Goal: Communication & Community: Ask a question

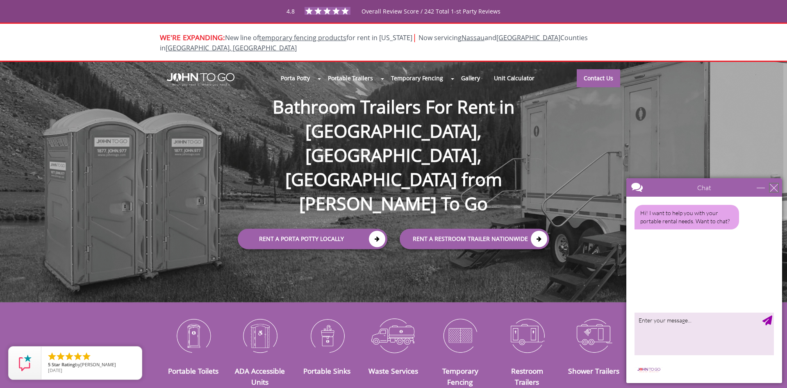
click at [773, 186] on div "close" at bounding box center [774, 188] width 8 height 8
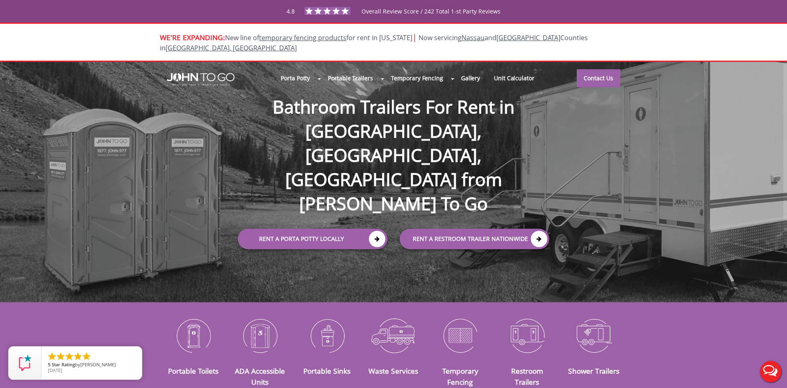
click at [773, 377] on button "Live Chat" at bounding box center [771, 372] width 33 height 33
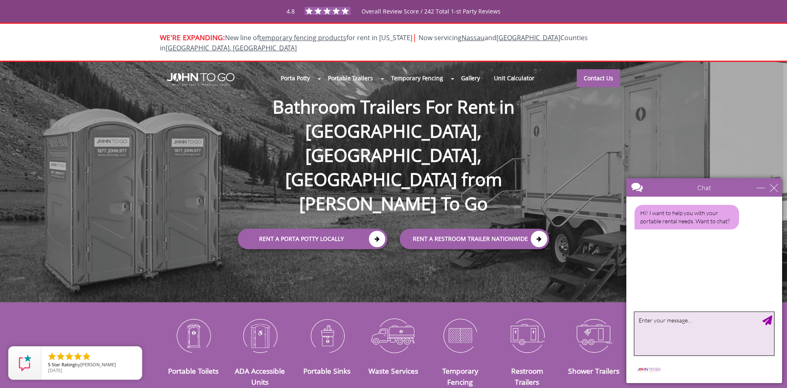
click at [680, 315] on textarea "type your message" at bounding box center [704, 334] width 139 height 43
click at [687, 323] on textarea "type your message" at bounding box center [704, 334] width 139 height 43
click at [691, 331] on textarea "type your message" at bounding box center [704, 334] width 139 height 43
type textarea "good morning"
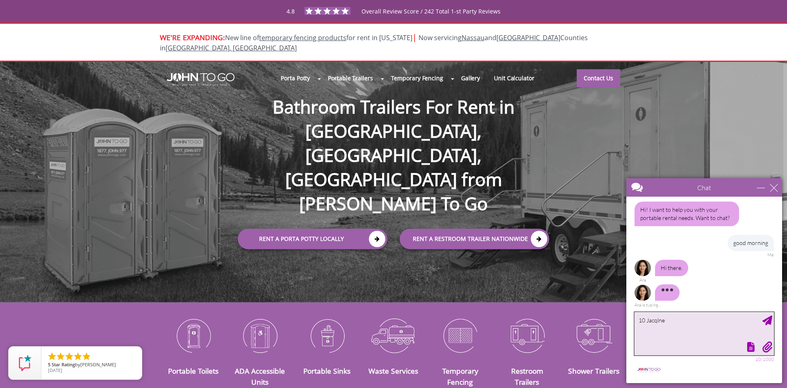
drag, startPoint x: 680, startPoint y: 322, endPoint x: 632, endPoint y: 325, distance: 47.7
click at [635, 325] on textarea "10 Jacqlne" at bounding box center [704, 334] width 139 height 43
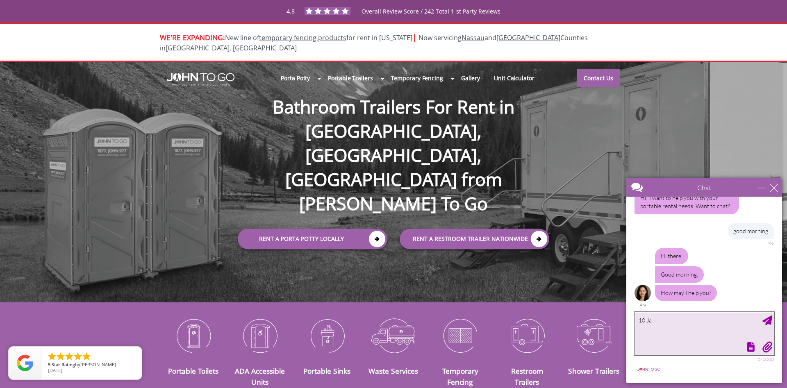
scroll to position [15, 0]
type textarea "10 [PERSON_NAME] monsey [GEOGRAPHIC_DATA]"
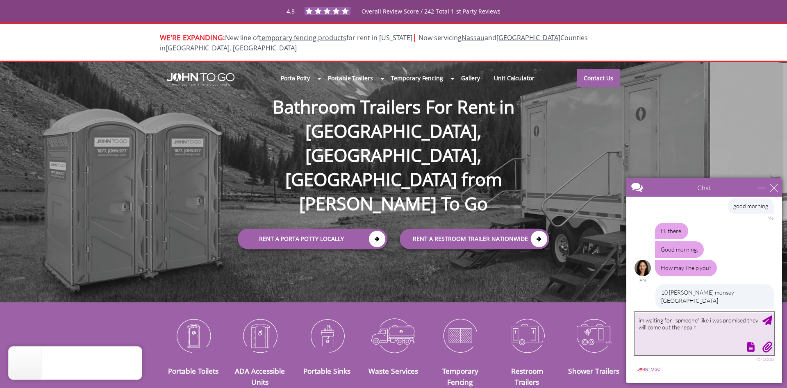
click at [679, 329] on textarea "im waiting for "spmeone" like i was promised they will come out the repair" at bounding box center [704, 334] width 139 height 43
click at [698, 327] on textarea "im waiting for "spmeone" like i was promised they will come out to repair" at bounding box center [704, 334] width 139 height 43
type textarea "im waiting for "spmeone" like i was promised they will come out to repair the s…"
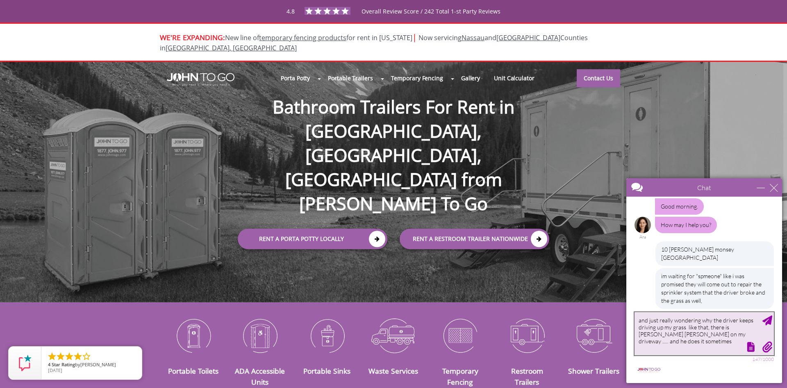
scroll to position [108, 0]
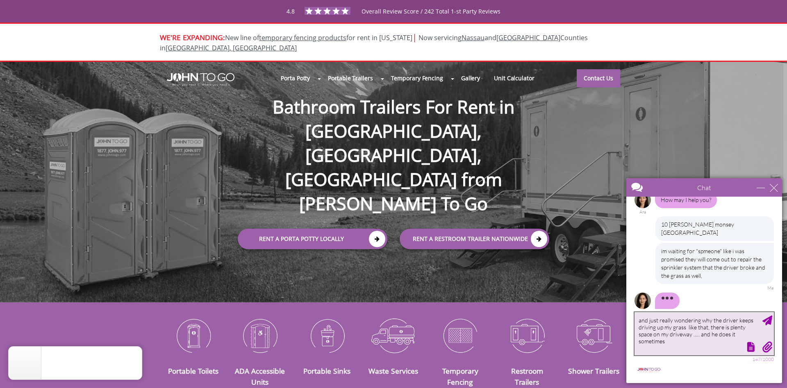
click at [744, 328] on textarea "and just really wondering why the driver keeps driving up my grass like that, t…" at bounding box center [704, 334] width 139 height 43
click at [671, 343] on div at bounding box center [703, 346] width 141 height 11
click at [668, 341] on div at bounding box center [703, 346] width 141 height 11
click at [665, 341] on div at bounding box center [703, 346] width 141 height 11
click at [664, 343] on div at bounding box center [703, 346] width 141 height 11
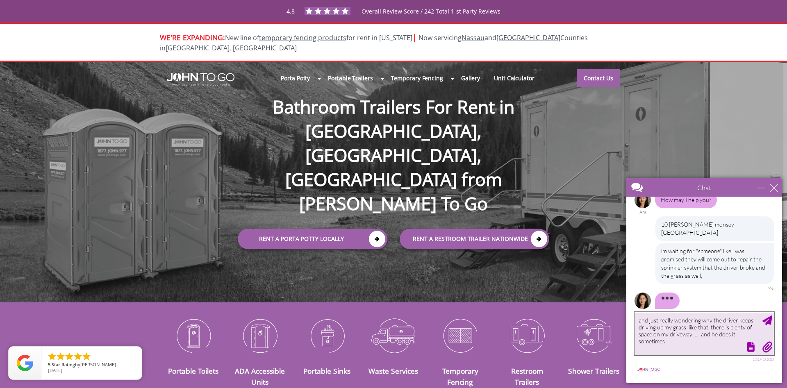
click at [721, 335] on textarea "and just really wondering why the driver keeps driving up my grass like that, t…" at bounding box center [704, 334] width 139 height 43
click at [735, 335] on textarea "and just really wondering why the driver keeps driving up my grass like that, t…" at bounding box center [704, 334] width 139 height 43
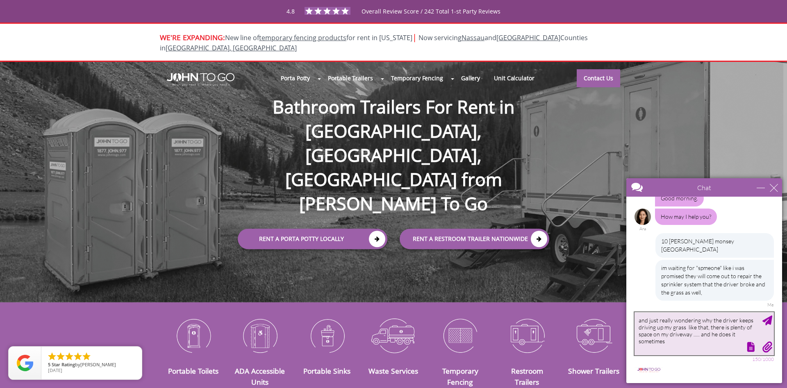
scroll to position [83, 0]
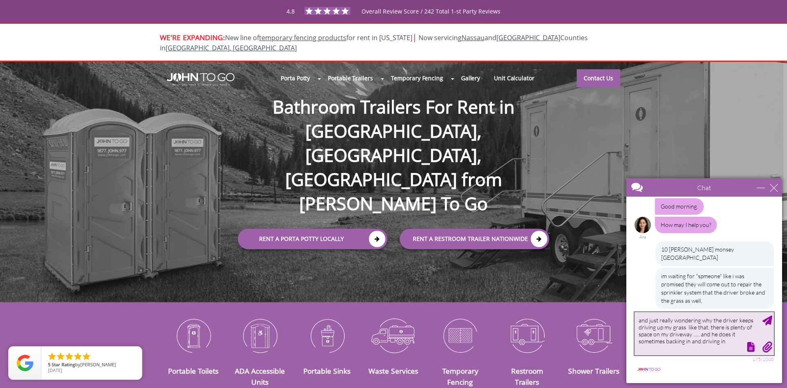
type textarea "and just really wondering why the driver keeps driving up my grass like that, t…"
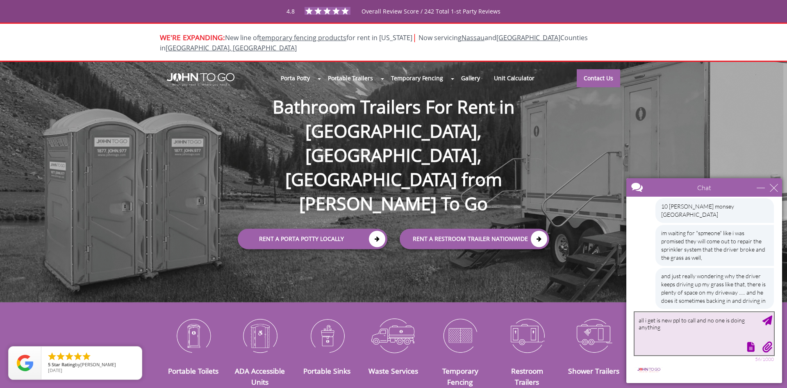
type textarea "all i get is new ppl to call and no one is doing anything"
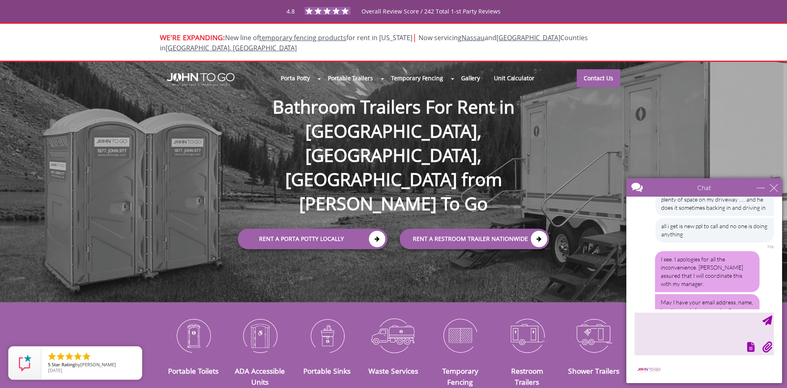
scroll to position [248, 0]
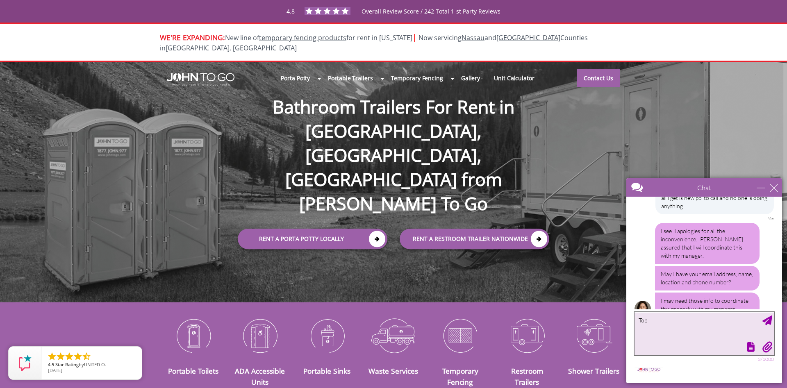
type textarea "[PERSON_NAME]"
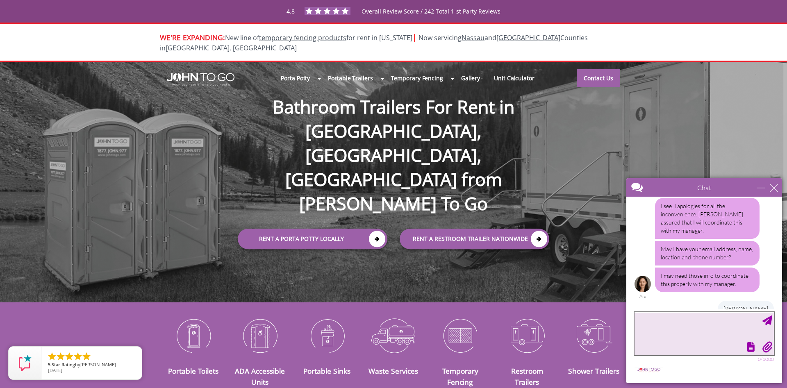
scroll to position [298, 0]
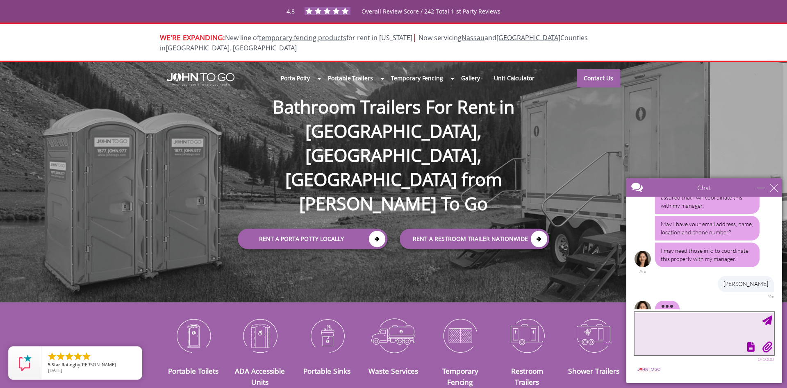
click at [666, 322] on textarea "type your message" at bounding box center [704, 334] width 139 height 43
paste textarea "[EMAIL_ADDRESS][DOMAIN_NAME]"
type textarea "[EMAIL_ADDRESS][DOMAIN_NAME]"
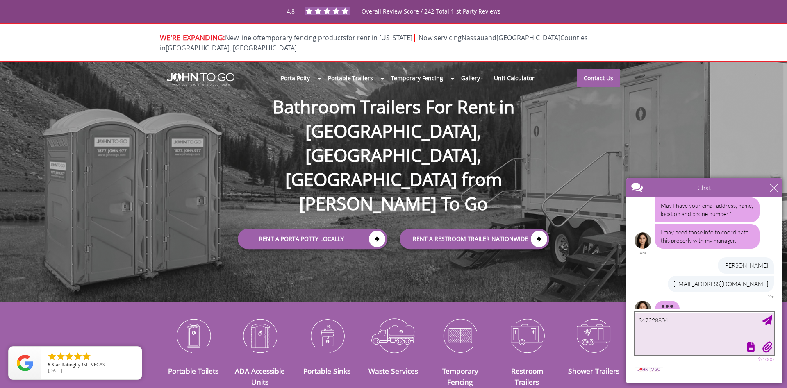
type textarea "3472288048"
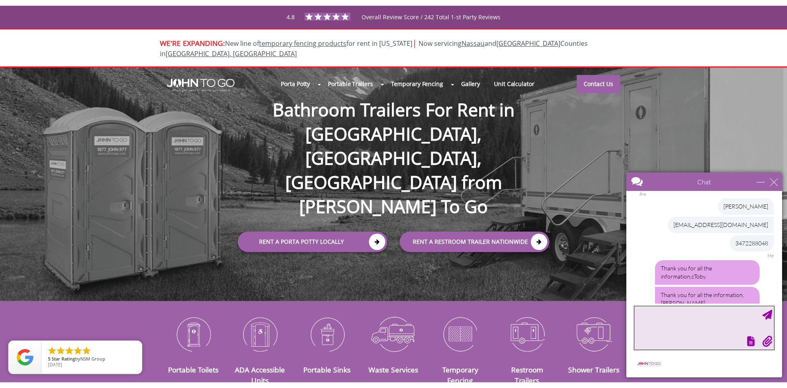
scroll to position [431, 0]
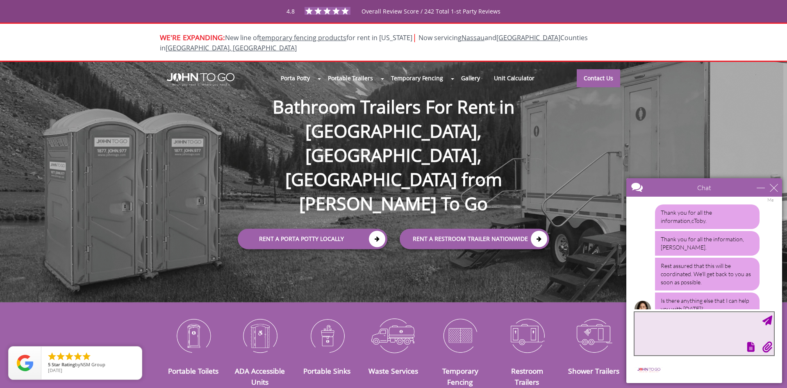
click at [650, 323] on textarea "type your message" at bounding box center [704, 334] width 139 height 43
paste textarea "[STREET_ADDRESS][PERSON_NAME]"
type textarea "[STREET_ADDRESS][PERSON_NAME]"
click at [769, 322] on div "Send Message" at bounding box center [768, 321] width 10 height 10
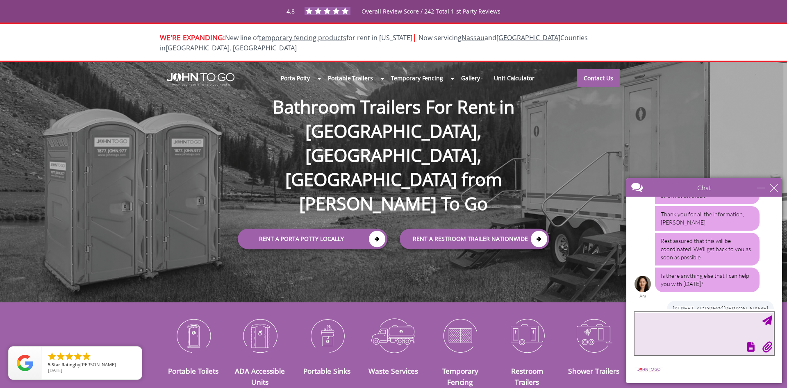
click at [652, 328] on textarea "type your message" at bounding box center [704, 334] width 139 height 43
type textarea "please have the driver stop driving up on the grass !"
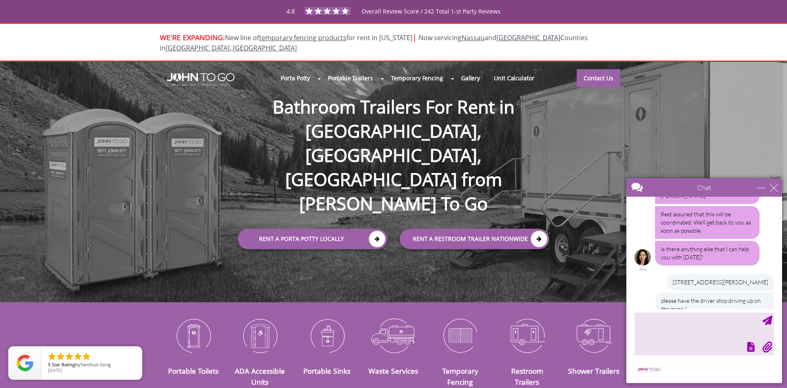
scroll to position [507, 0]
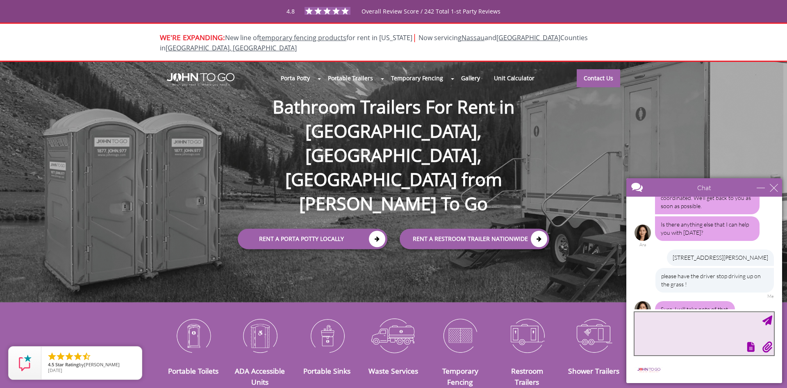
click at [687, 322] on textarea "type your message" at bounding box center [704, 334] width 139 height 43
type textarea "thank you"
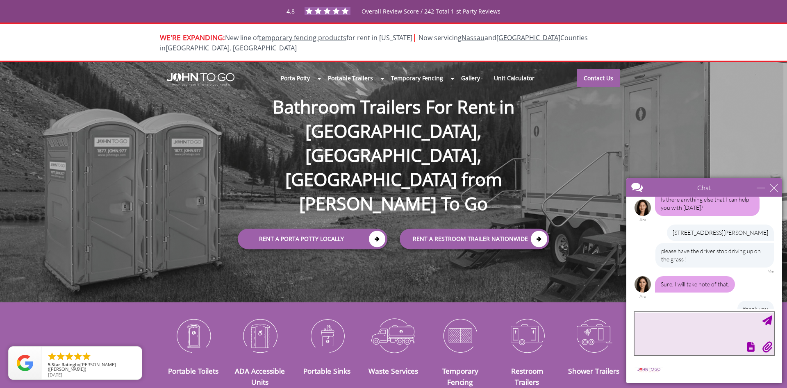
scroll to position [557, 0]
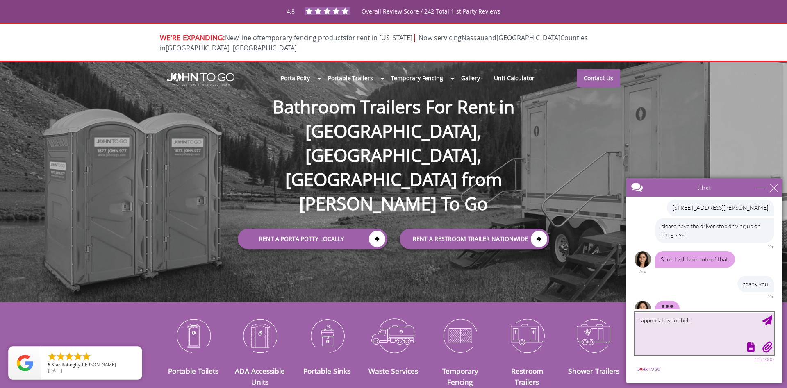
click at [703, 323] on textarea "i appreciate your help" at bounding box center [704, 334] width 139 height 43
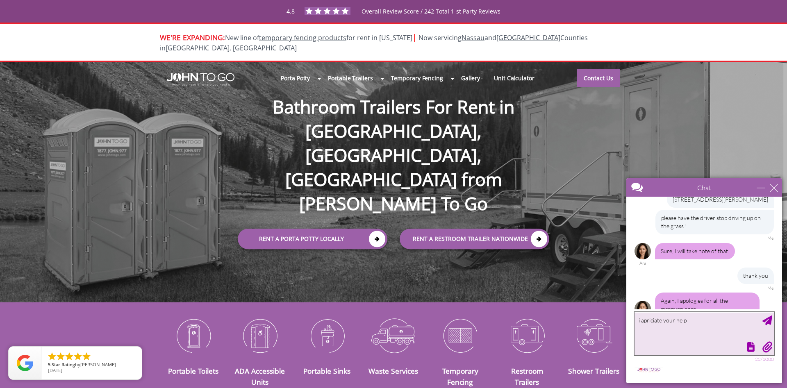
type textarea "i appreciate your help"
click at [699, 315] on textarea "i appreciate your help" at bounding box center [704, 334] width 139 height 43
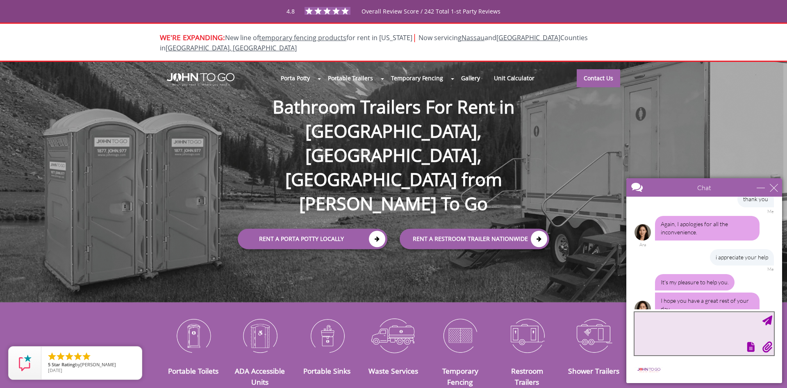
scroll to position [667, 0]
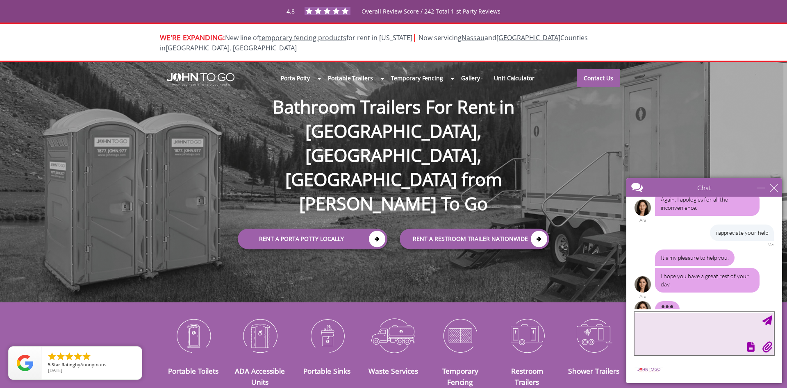
click at [689, 327] on textarea "type your message" at bounding box center [704, 334] width 139 height 43
type textarea "same to you"
type textarea "thank you again"
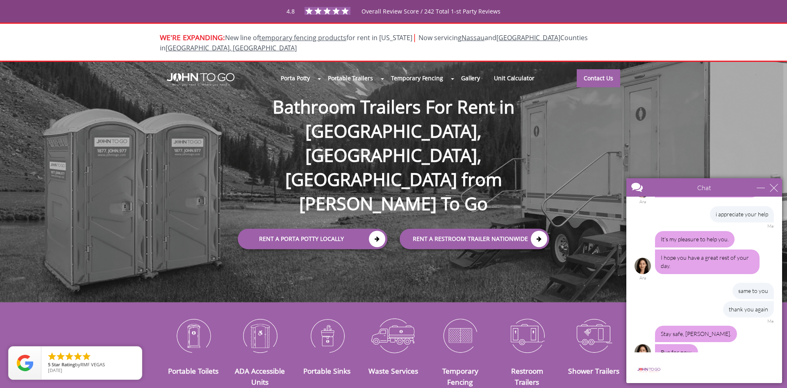
scroll to position [855, 0]
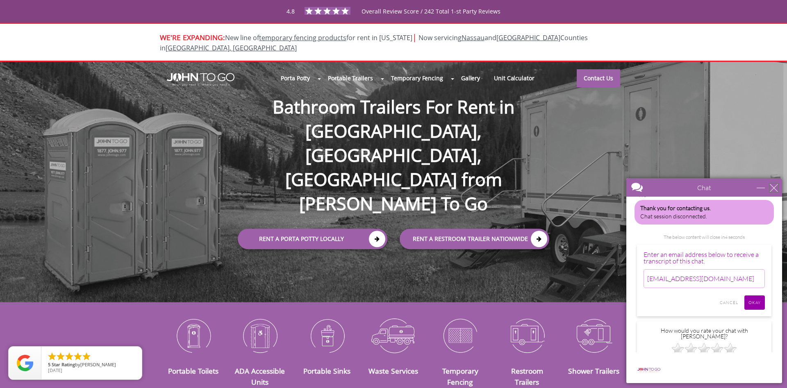
click at [773, 186] on div "close" at bounding box center [774, 188] width 8 height 8
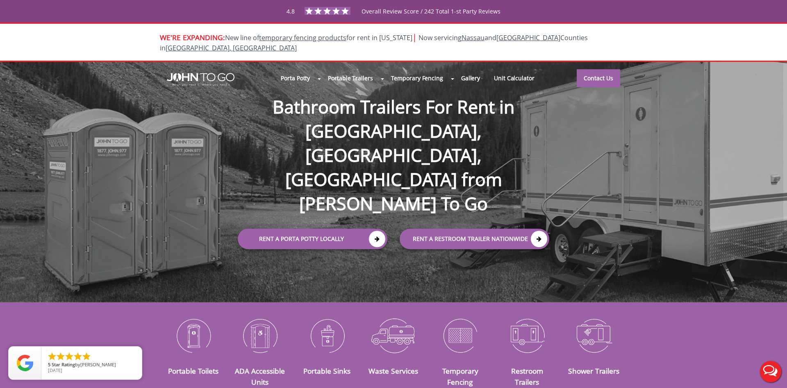
scroll to position [0, 0]
